Goal: Check status: Check status

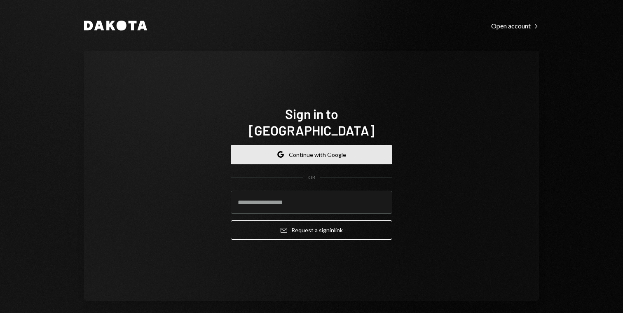
click at [319, 148] on button "Google Continue with Google" at bounding box center [312, 154] width 162 height 19
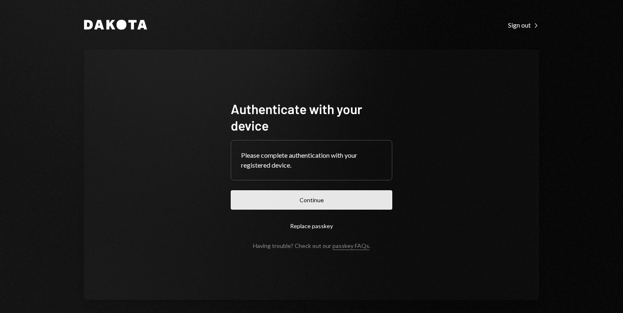
click at [298, 205] on button "Continue" at bounding box center [312, 199] width 162 height 19
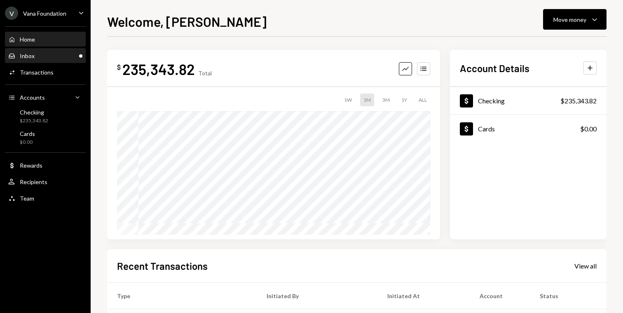
click at [21, 56] on div "Inbox" at bounding box center [27, 55] width 15 height 7
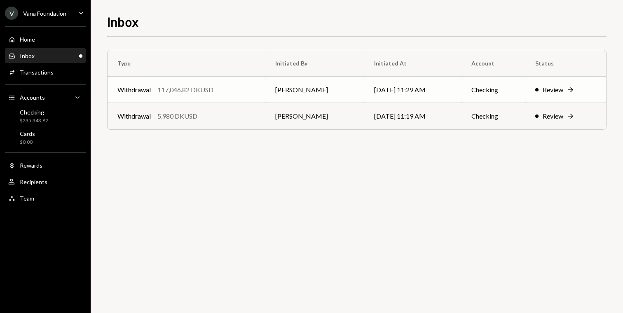
click at [145, 91] on div "Withdrawal" at bounding box center [133, 90] width 33 height 10
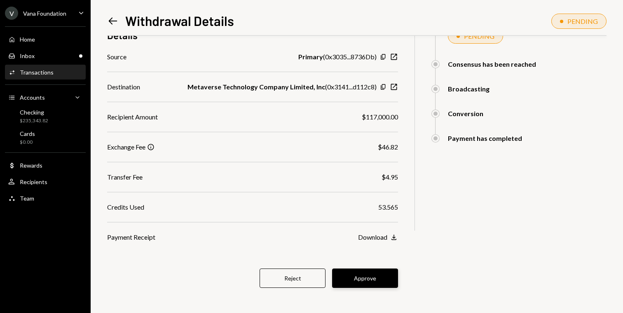
scroll to position [119, 0]
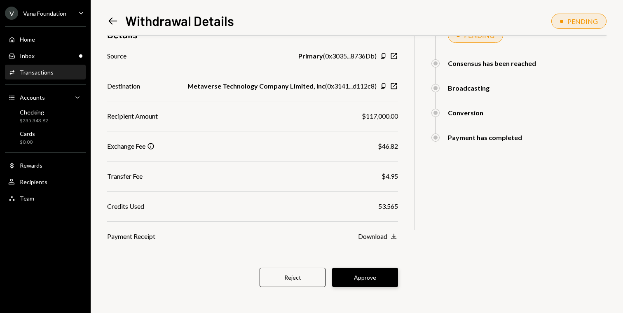
click at [361, 278] on button "Approve" at bounding box center [365, 277] width 66 height 19
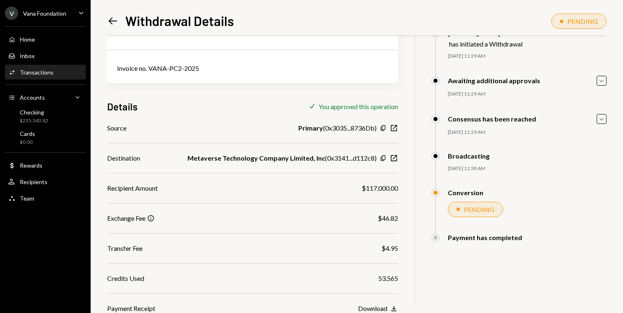
scroll to position [77, 0]
